Goal: Task Accomplishment & Management: Manage account settings

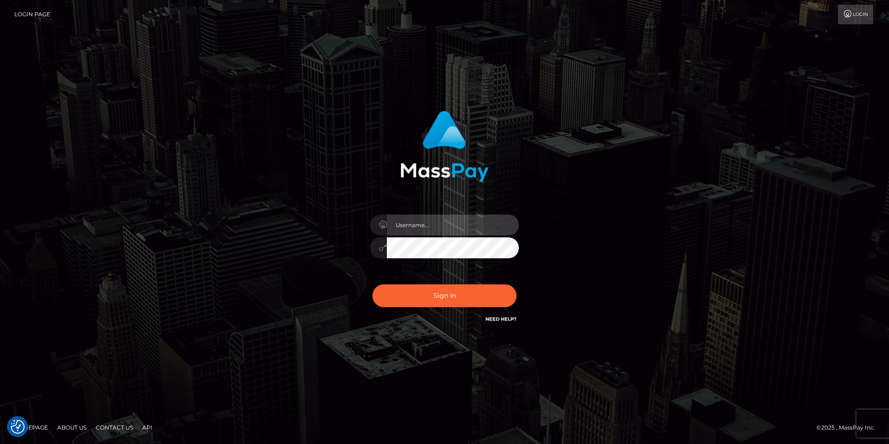
type input "Simone Hayward"
click at [464, 290] on button "Sign in" at bounding box center [445, 295] width 144 height 23
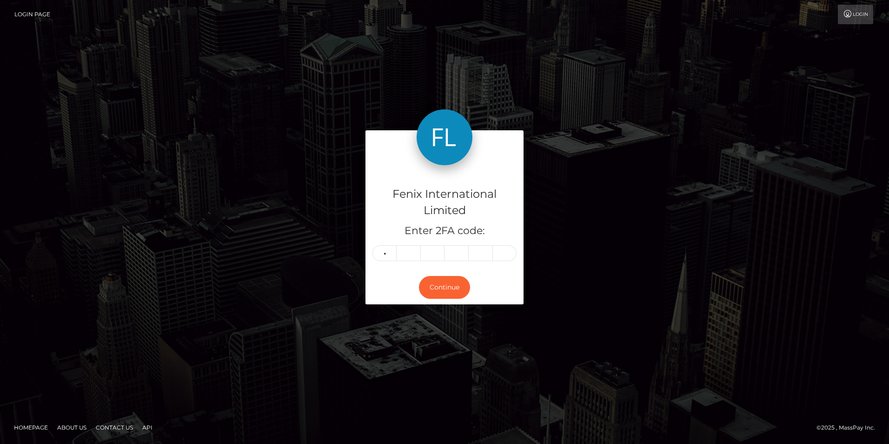
type input "3"
type input "2"
type input "5"
type input "0"
type input "6"
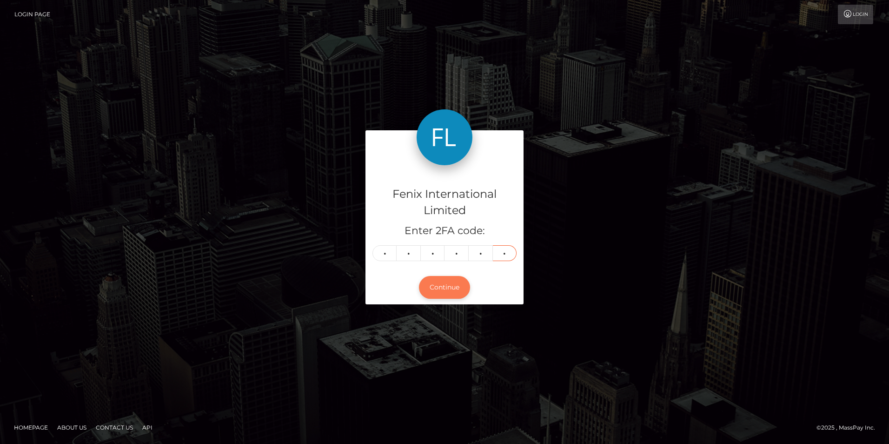
type input "3"
click at [440, 289] on button "Continue" at bounding box center [444, 287] width 51 height 23
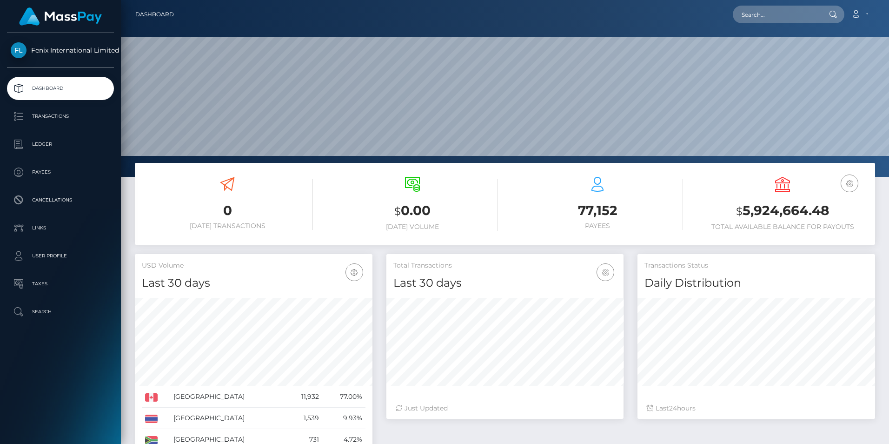
scroll to position [165, 237]
drag, startPoint x: 39, startPoint y: 144, endPoint x: 92, endPoint y: 146, distance: 52.6
click at [39, 144] on p "Ledger" at bounding box center [61, 144] width 100 height 14
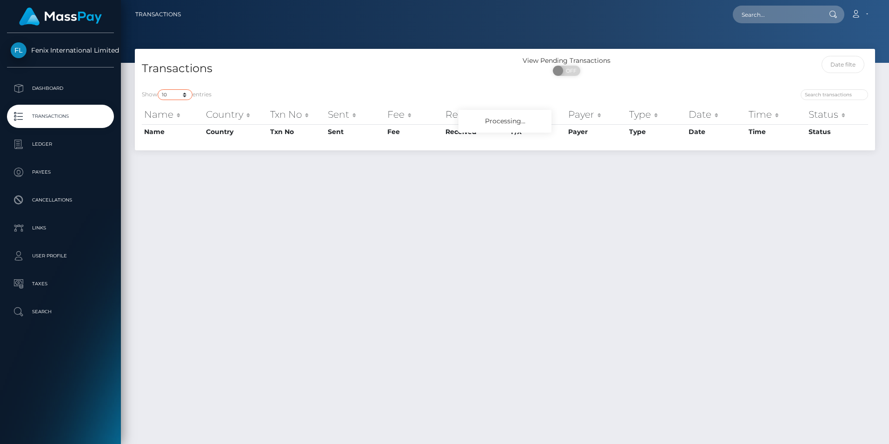
drag, startPoint x: 177, startPoint y: 95, endPoint x: 180, endPoint y: 101, distance: 6.5
click at [177, 95] on select "10 25 50 100 250 500 1,000 3,500" at bounding box center [175, 94] width 35 height 11
select select "3500"
click at [159, 89] on select "10 25 50 100 250 500 1,000 3,500" at bounding box center [175, 94] width 35 height 11
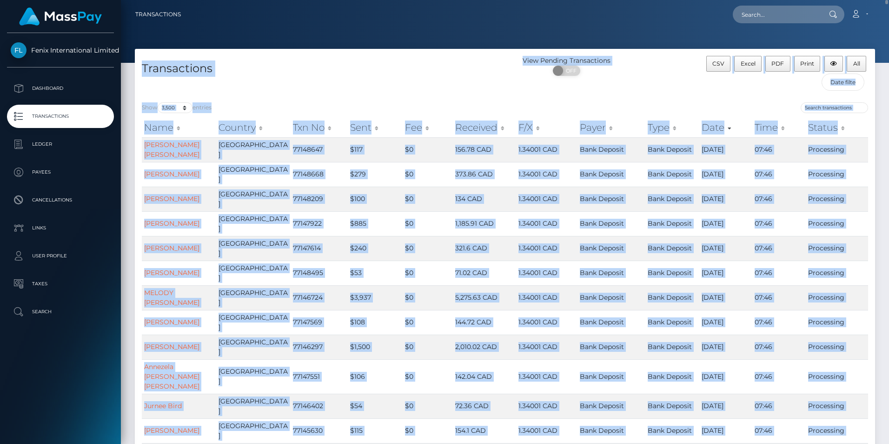
drag, startPoint x: 886, startPoint y: 1, endPoint x: 860, endPoint y: 404, distance: 403.2
click at [860, 404] on div "Transactions Loading... Loading..." at bounding box center [505, 222] width 768 height 444
drag, startPoint x: 887, startPoint y: 8, endPoint x: 862, endPoint y: -26, distance: 42.0
click at [862, 0] on html "Fenix International Limited Dashboard Transactions Ledger Payees" at bounding box center [444, 222] width 889 height 444
click at [748, 61] on span "Excel" at bounding box center [748, 63] width 15 height 7
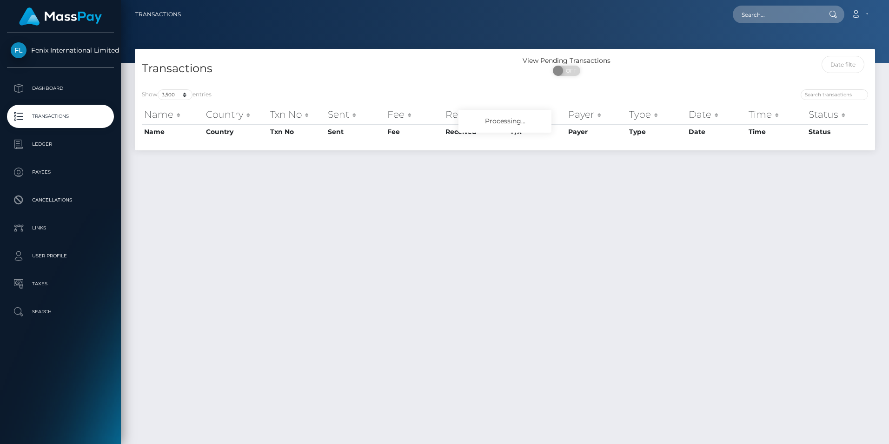
select select "3500"
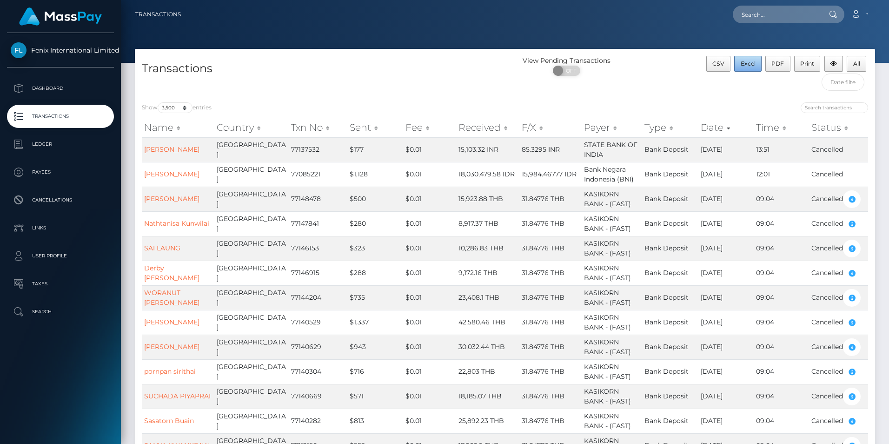
click at [746, 66] on span "Excel" at bounding box center [748, 63] width 15 height 7
